Goal: Register for event/course

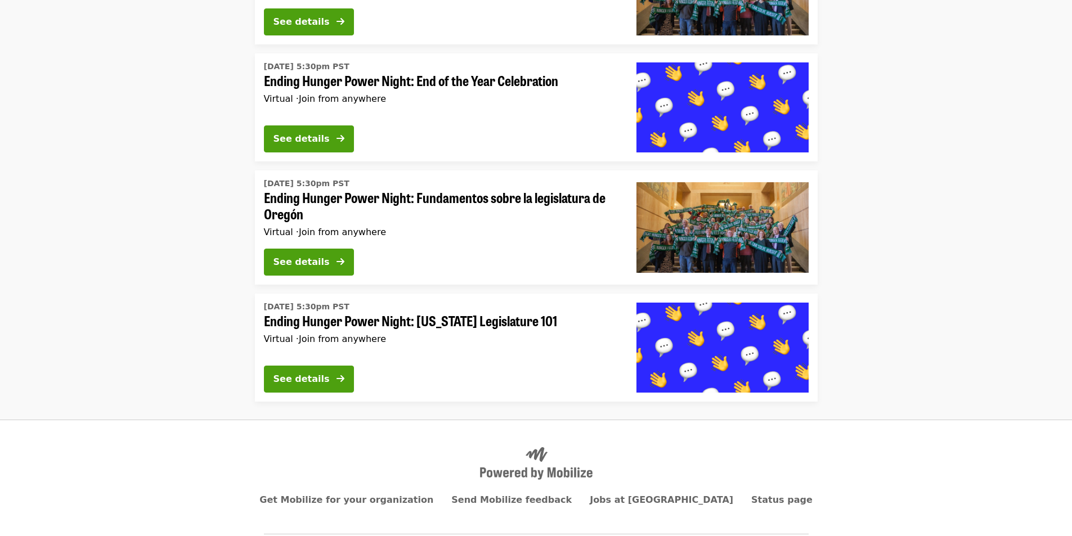
scroll to position [1292, 0]
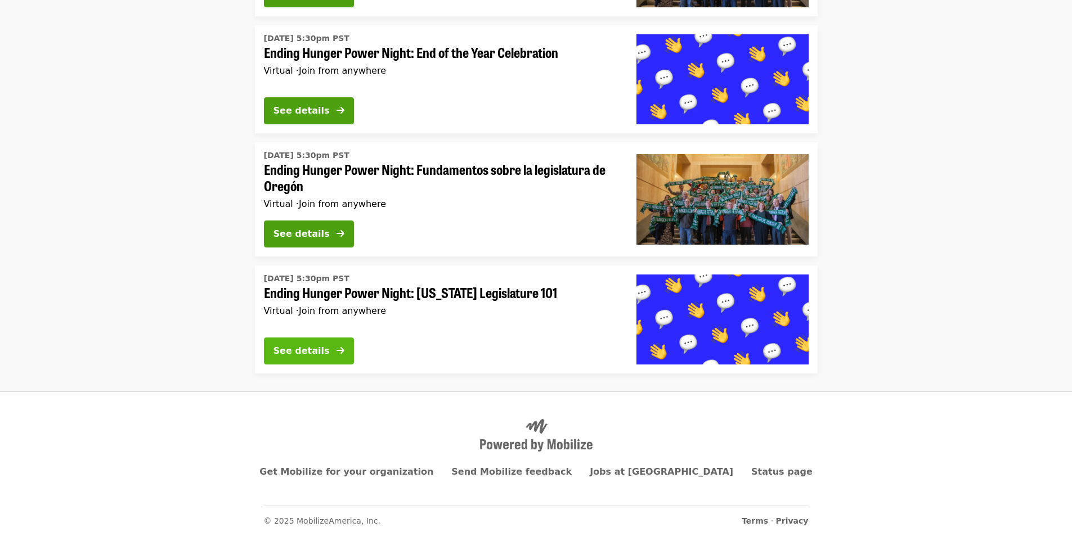
click at [310, 347] on div "See details" at bounding box center [301, 351] width 56 height 14
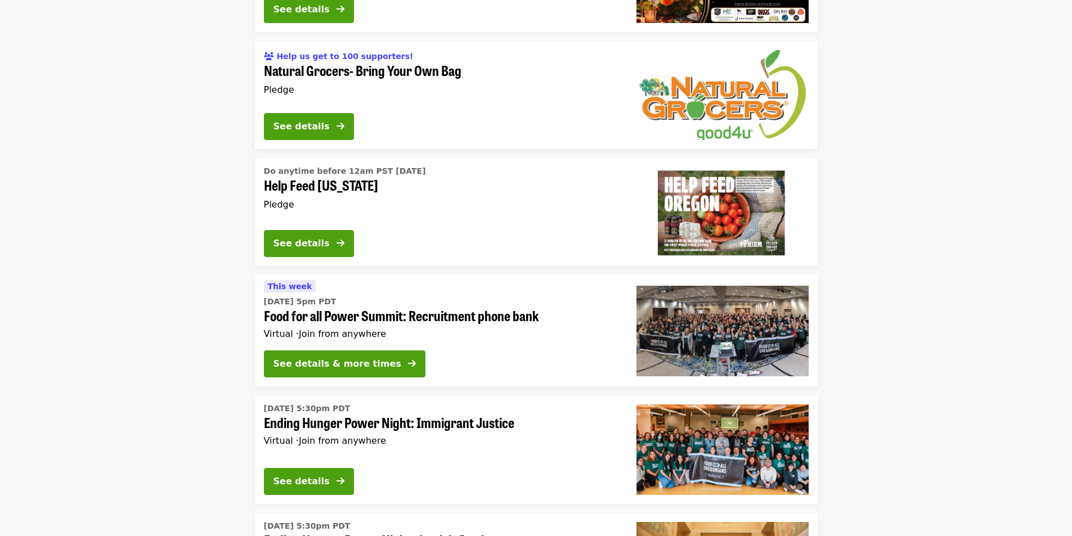
scroll to position [223, 0]
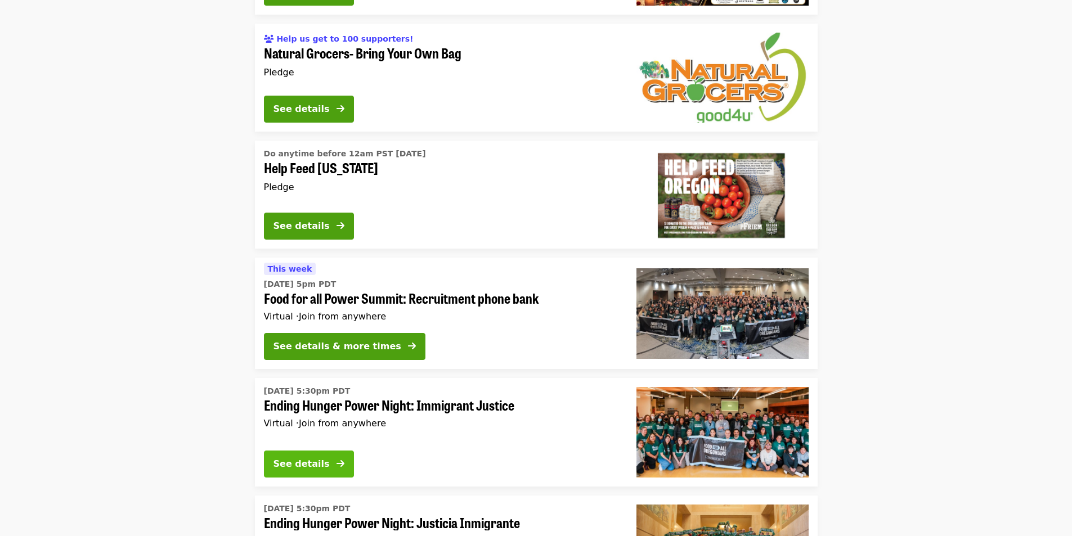
click at [282, 464] on div "See details" at bounding box center [301, 464] width 56 height 14
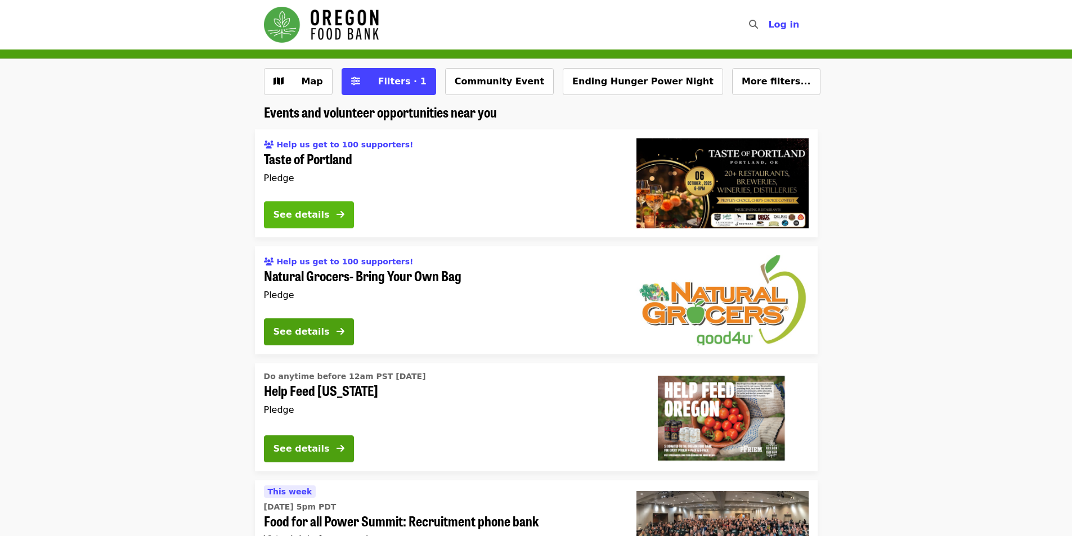
click at [277, 224] on button "See details" at bounding box center [309, 214] width 90 height 27
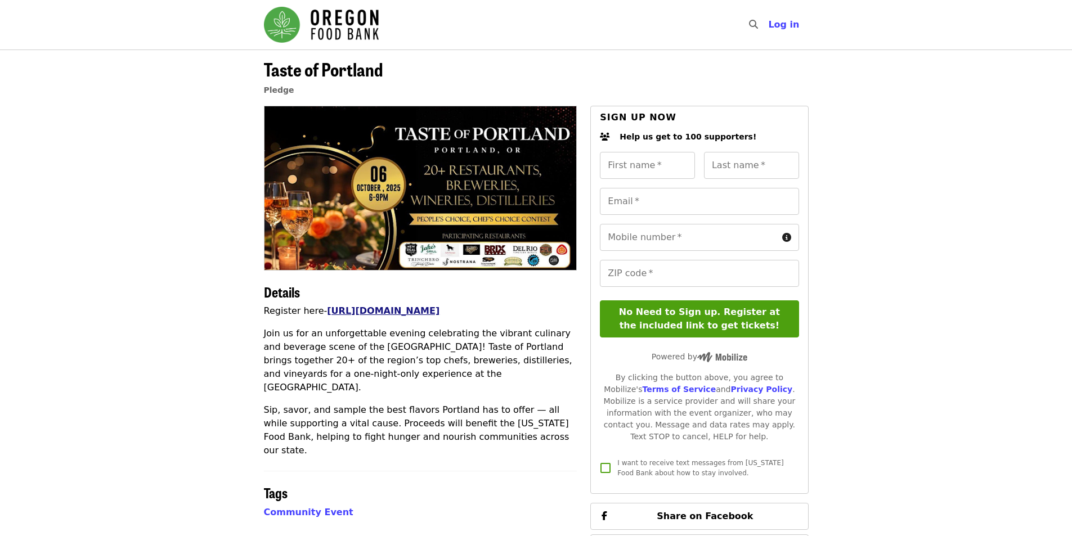
click at [439, 311] on link "[URL][DOMAIN_NAME]" at bounding box center [383, 311] width 113 height 11
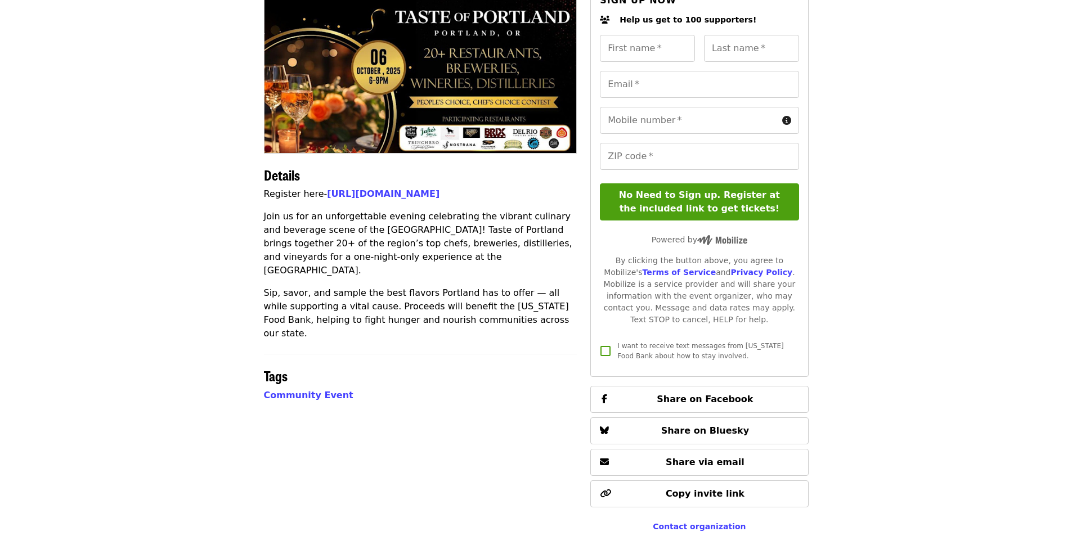
scroll to position [282, 0]
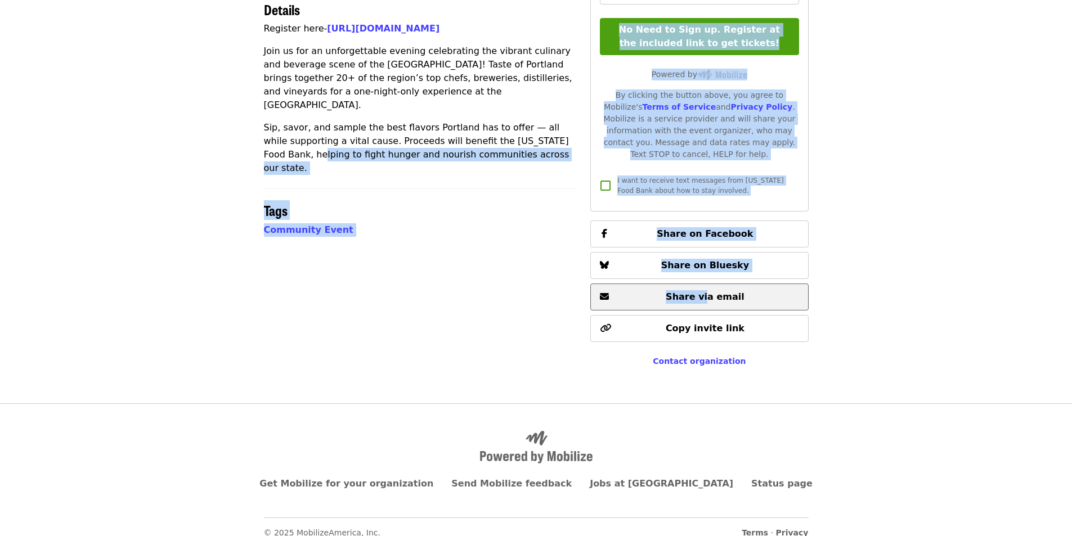
drag, startPoint x: 567, startPoint y: 147, endPoint x: 715, endPoint y: 286, distance: 202.2
click at [714, 286] on div "Details Register here- [URL][DOMAIN_NAME] Join us for an unforgettable evening …" at bounding box center [536, 113] width 545 height 580
